Goal: Information Seeking & Learning: Learn about a topic

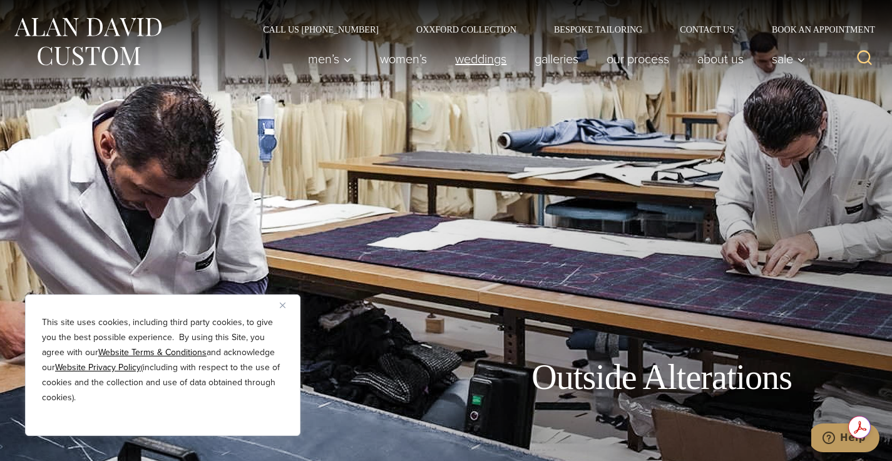
click at [479, 59] on link "weddings" at bounding box center [480, 58] width 79 height 25
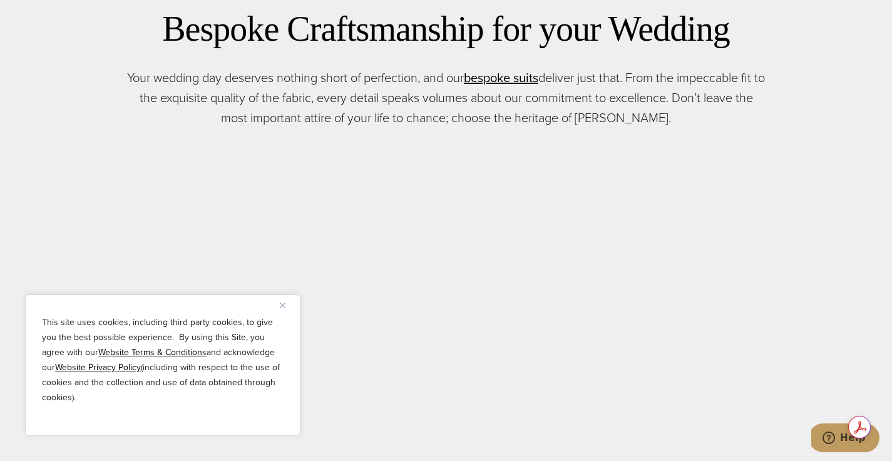
scroll to position [556, 0]
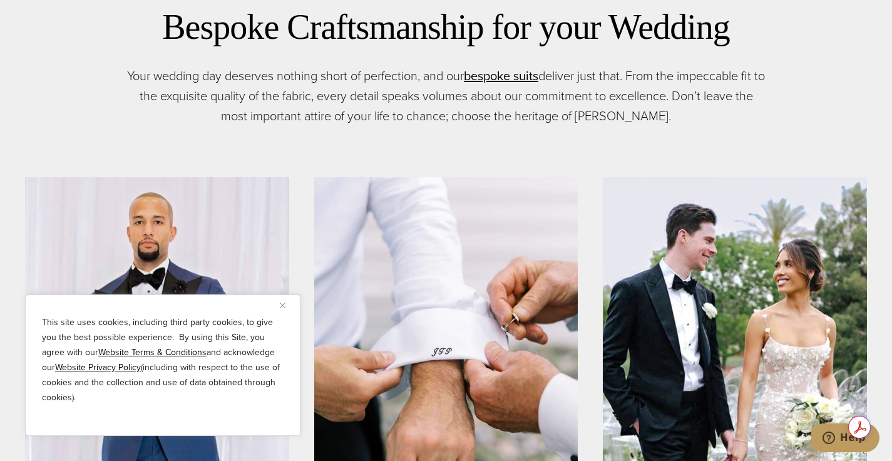
click at [281, 306] on img "Close" at bounding box center [283, 305] width 6 height 6
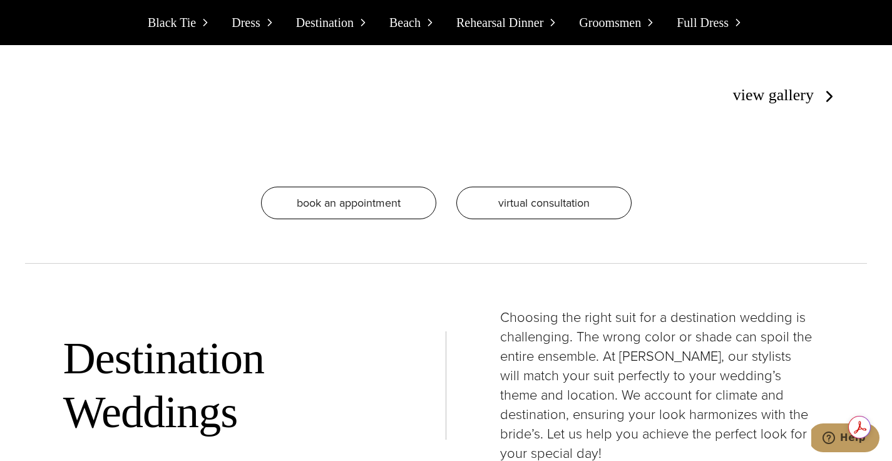
scroll to position [3612, 0]
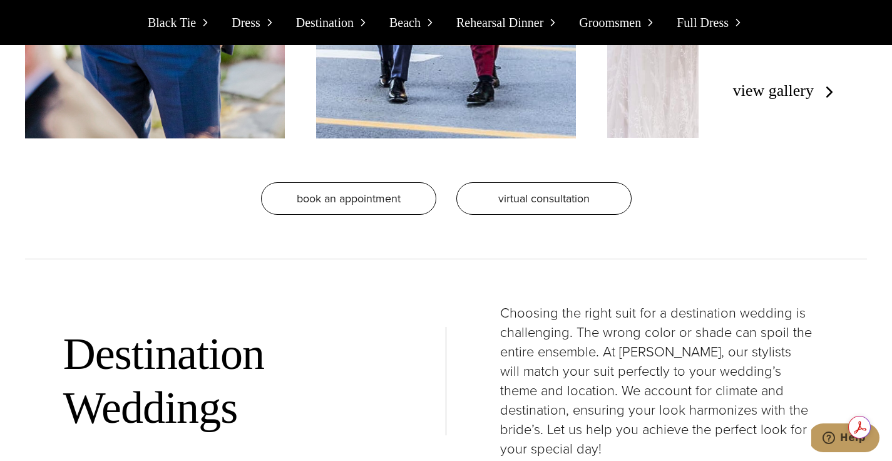
click at [277, 327] on h2 "Destination Weddings" at bounding box center [235, 381] width 344 height 108
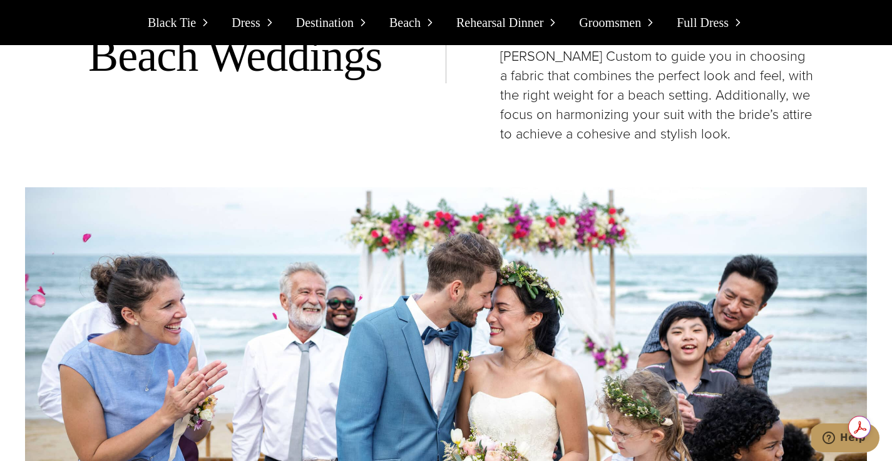
scroll to position [5254, 0]
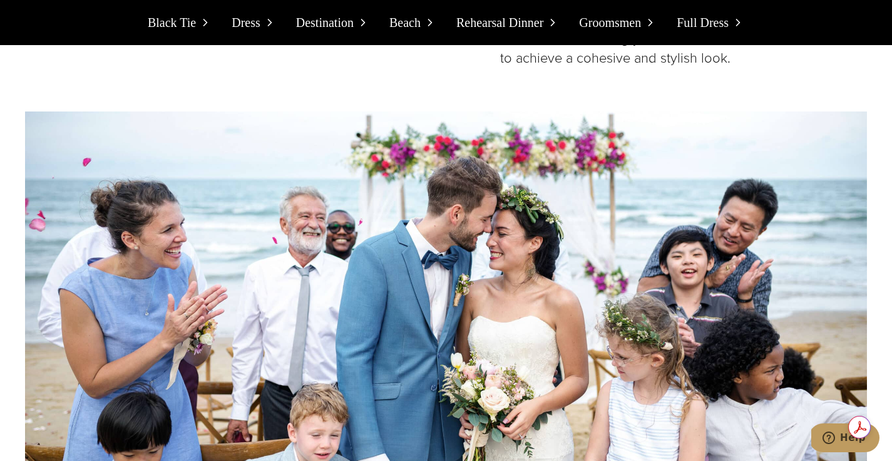
click at [259, 23] on span "Dress" at bounding box center [246, 23] width 29 height 20
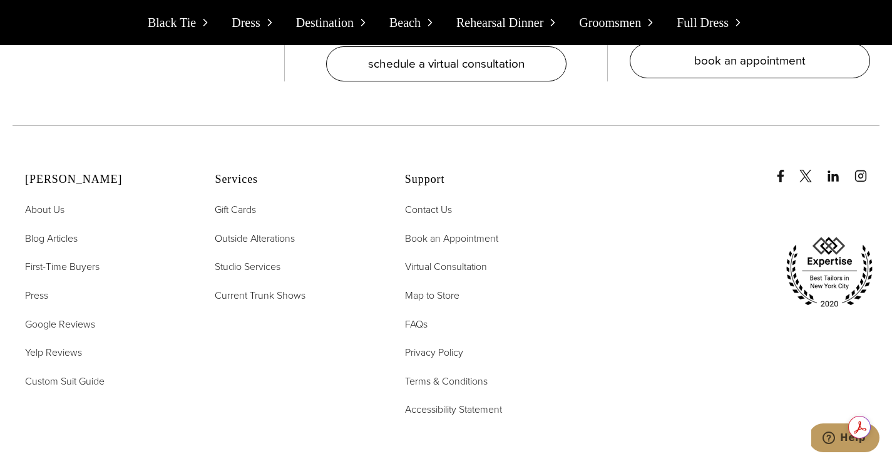
scroll to position [12411, 0]
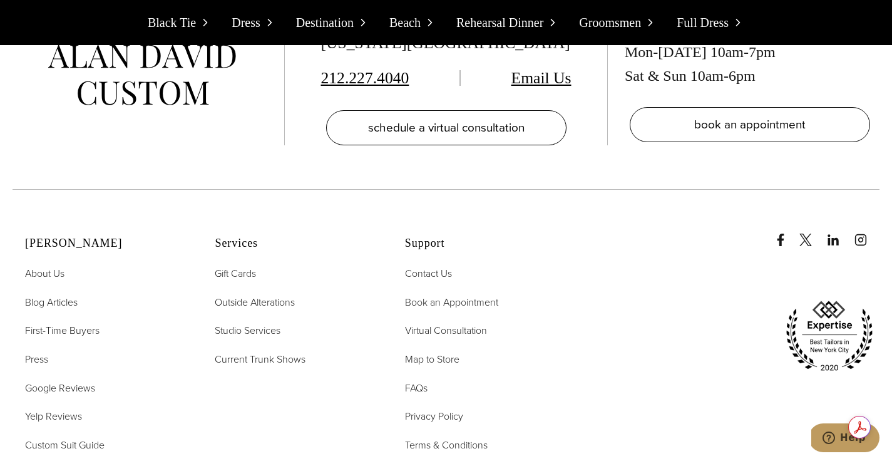
click at [702, 19] on span "Full Dress" at bounding box center [703, 23] width 52 height 20
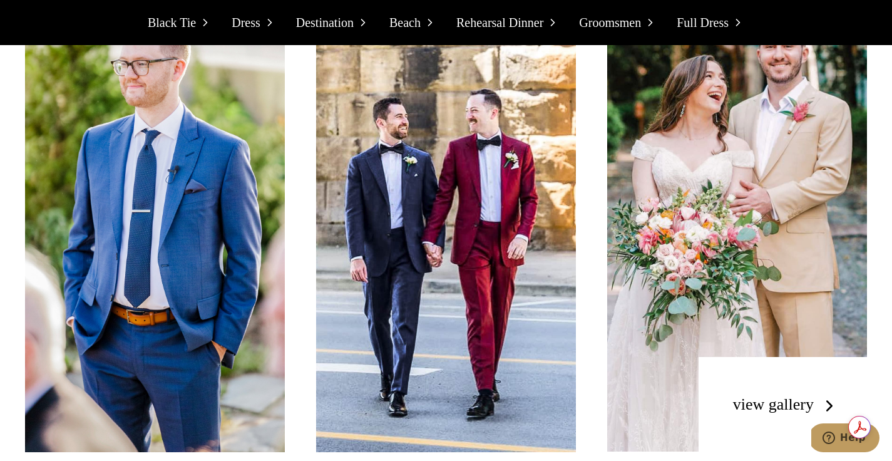
scroll to position [3265, 0]
